Goal: Contribute content: Add original content to the website for others to see

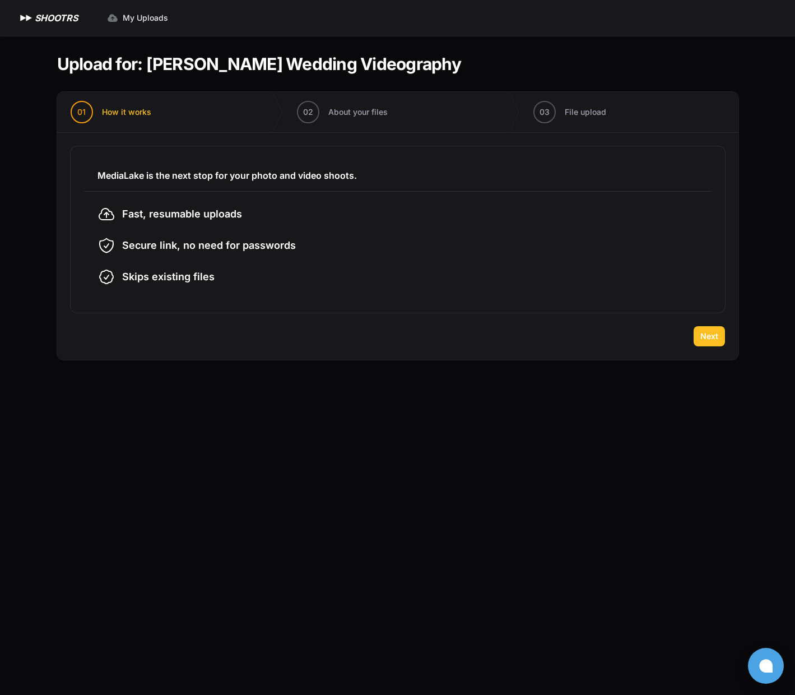
click at [707, 340] on span "Next" at bounding box center [710, 336] width 18 height 11
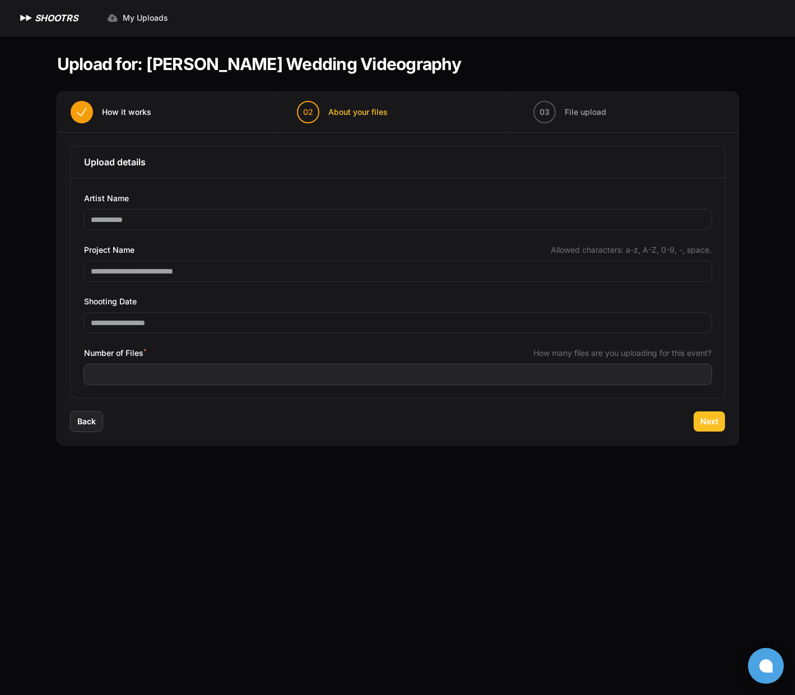
click at [717, 424] on span "Next" at bounding box center [710, 421] width 18 height 11
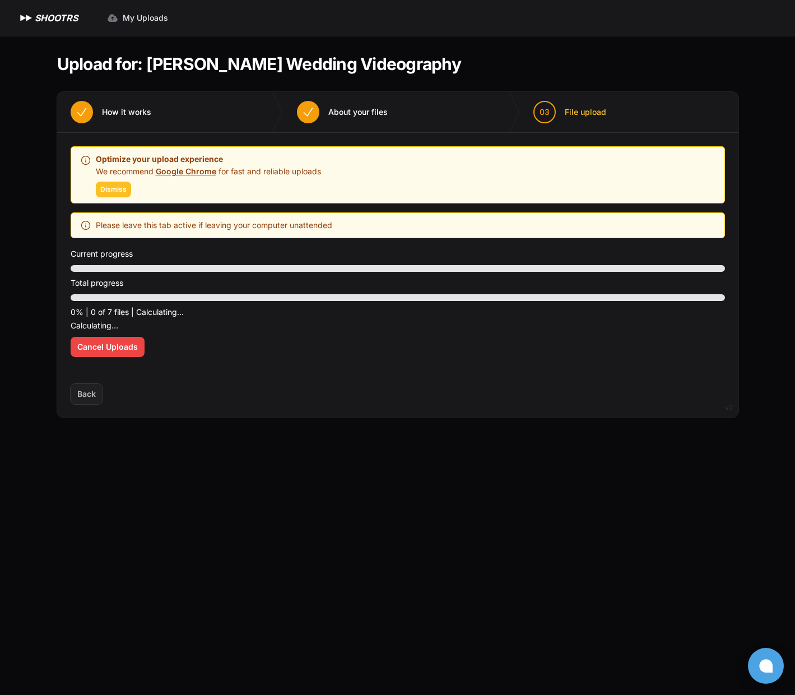
click at [109, 188] on span "Dismiss" at bounding box center [113, 189] width 26 height 9
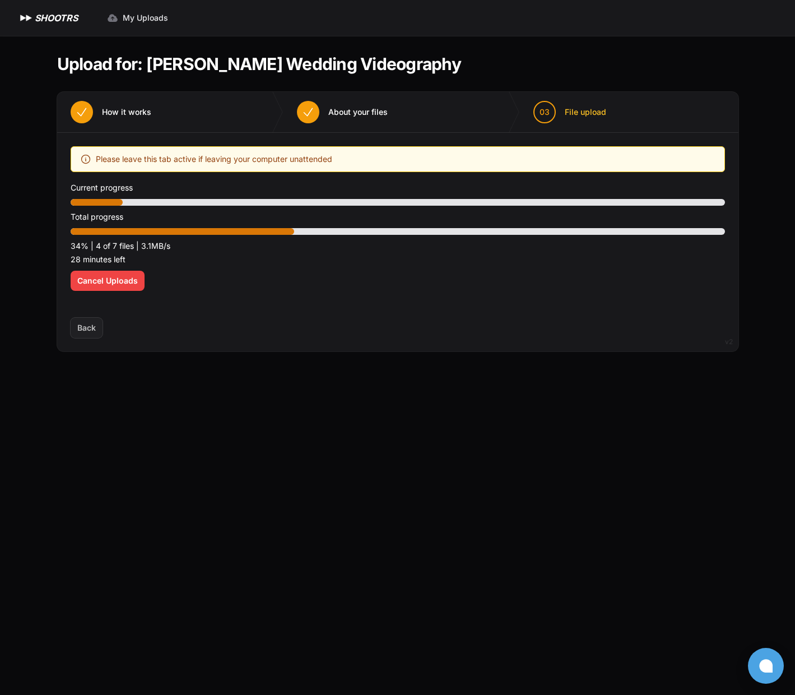
click at [71, 448] on main "Upload for: [PERSON_NAME] Wedding Videography 01 How it works" at bounding box center [397, 365] width 717 height 659
click at [68, 471] on main "Upload for: [PERSON_NAME] Wedding Videography 01 How it works" at bounding box center [397, 365] width 717 height 659
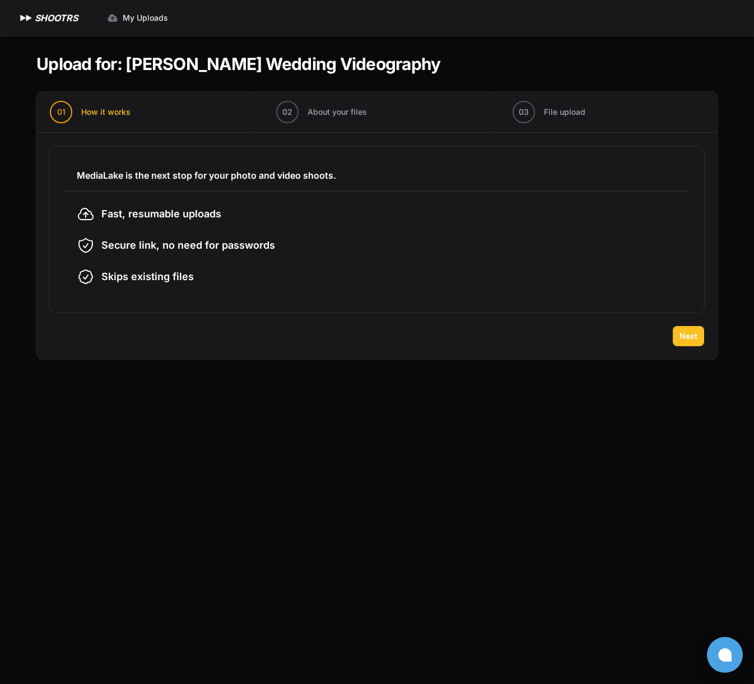
click at [681, 334] on span "Next" at bounding box center [689, 336] width 18 height 11
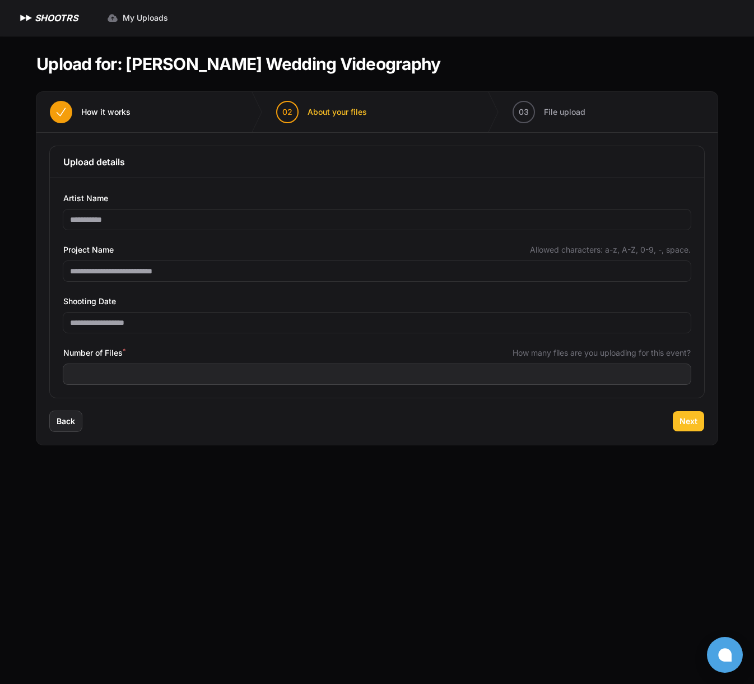
click at [688, 425] on span "Next" at bounding box center [689, 421] width 18 height 11
